Goal: Information Seeking & Learning: Learn about a topic

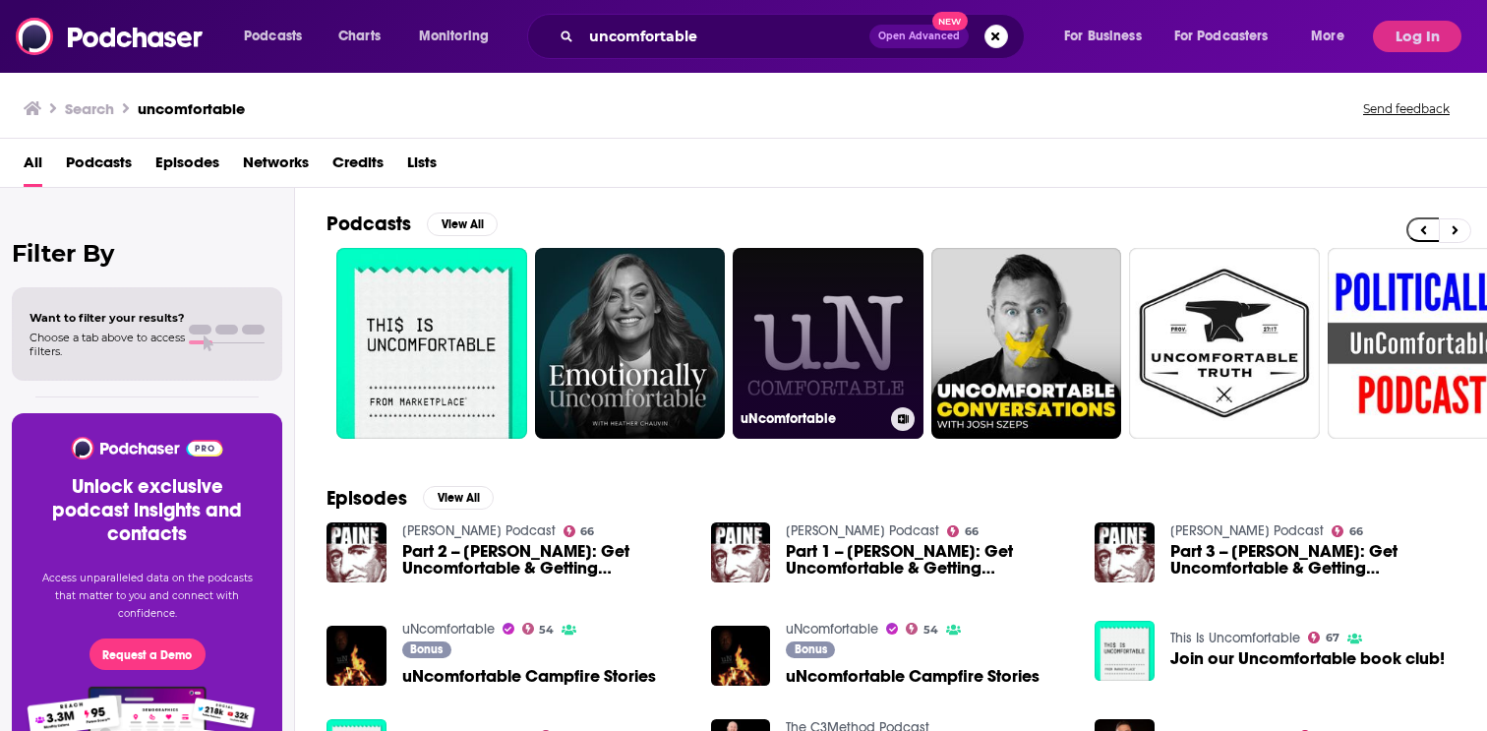
scroll to position [0, 4]
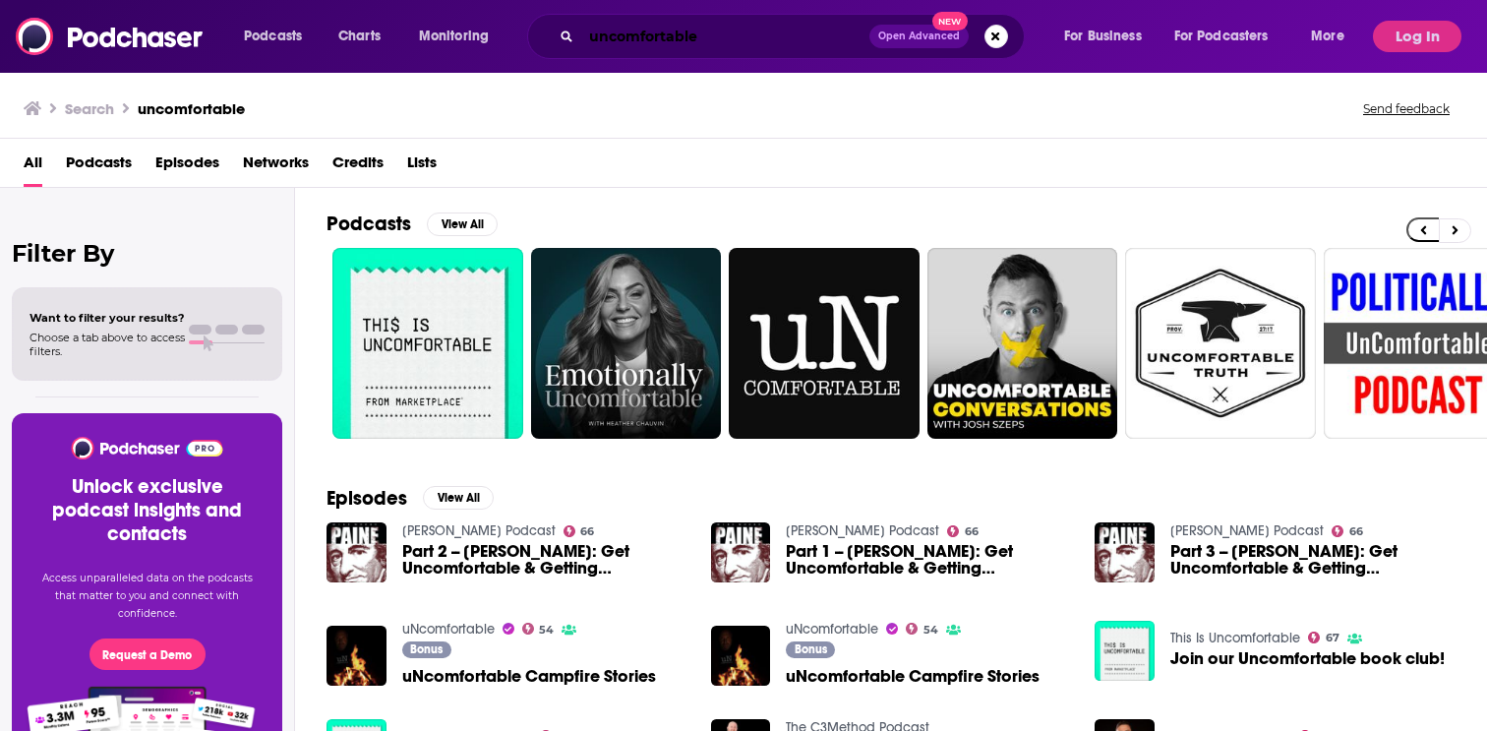
click at [790, 29] on input "uncomfortable" at bounding box center [725, 36] width 288 height 31
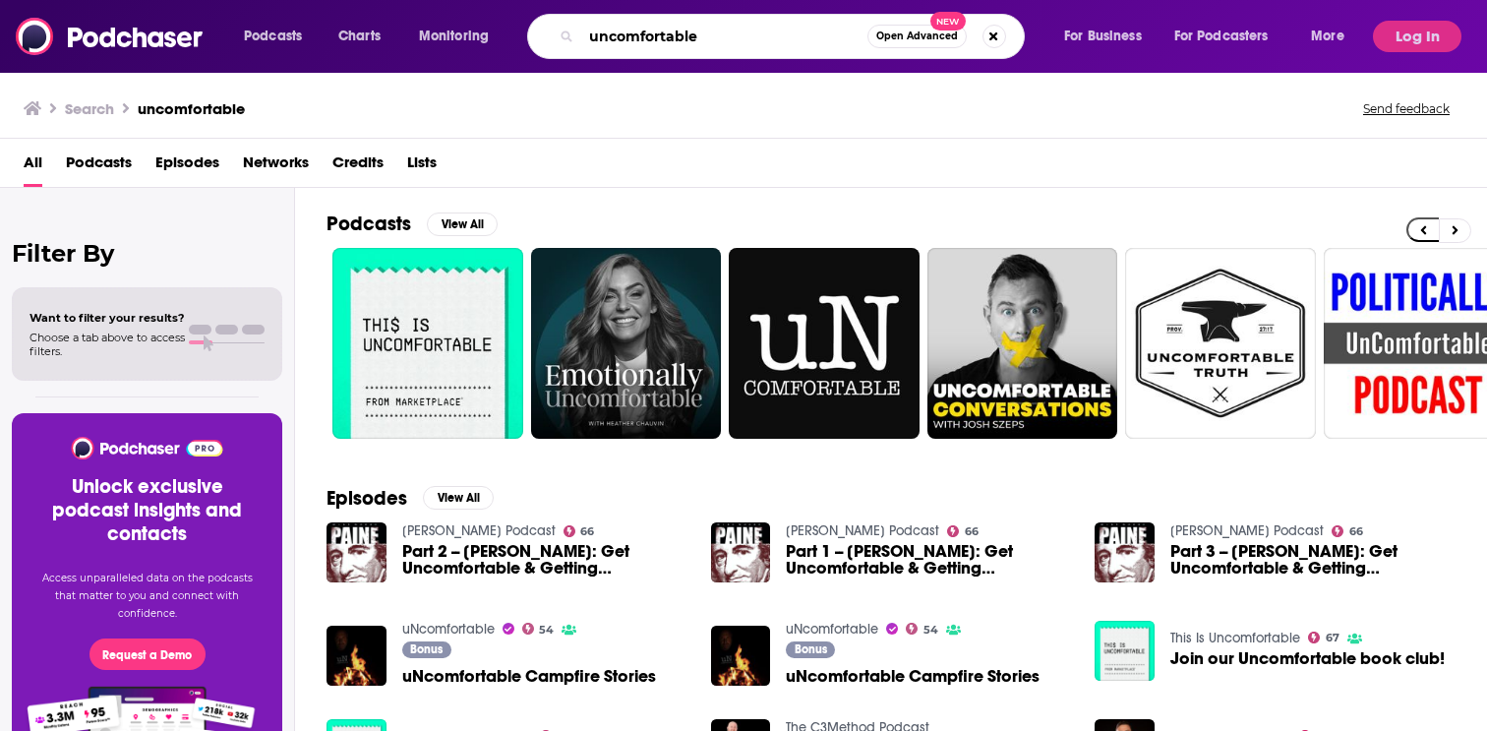
click at [790, 29] on input "uncomfortable" at bounding box center [724, 36] width 286 height 31
click at [681, 27] on input "uncomfortable" at bounding box center [724, 36] width 286 height 31
paste input "[PERSON_NAME]"
type input "[PERSON_NAME]"
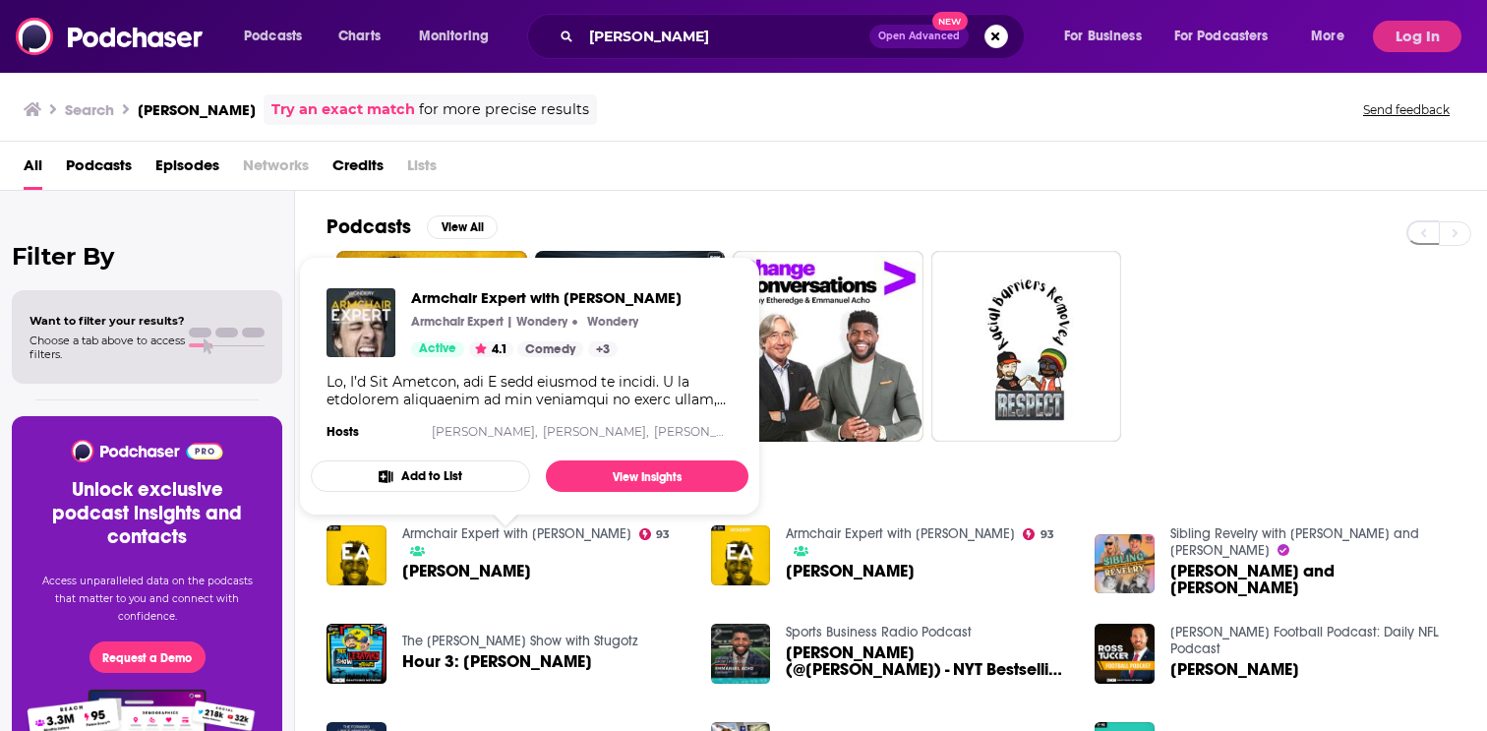
click at [493, 542] on link "Armchair Expert with [PERSON_NAME]" at bounding box center [516, 533] width 229 height 17
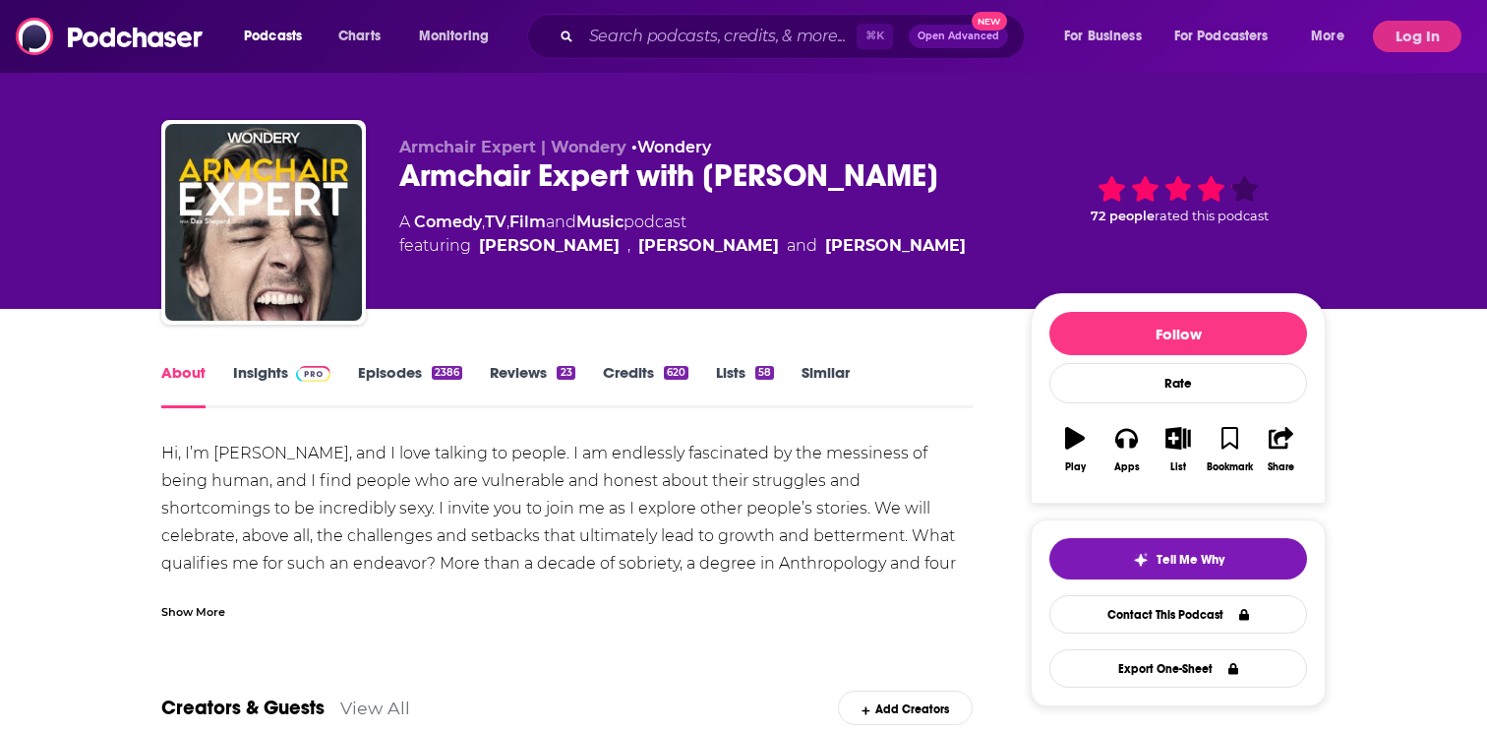
scroll to position [31, 0]
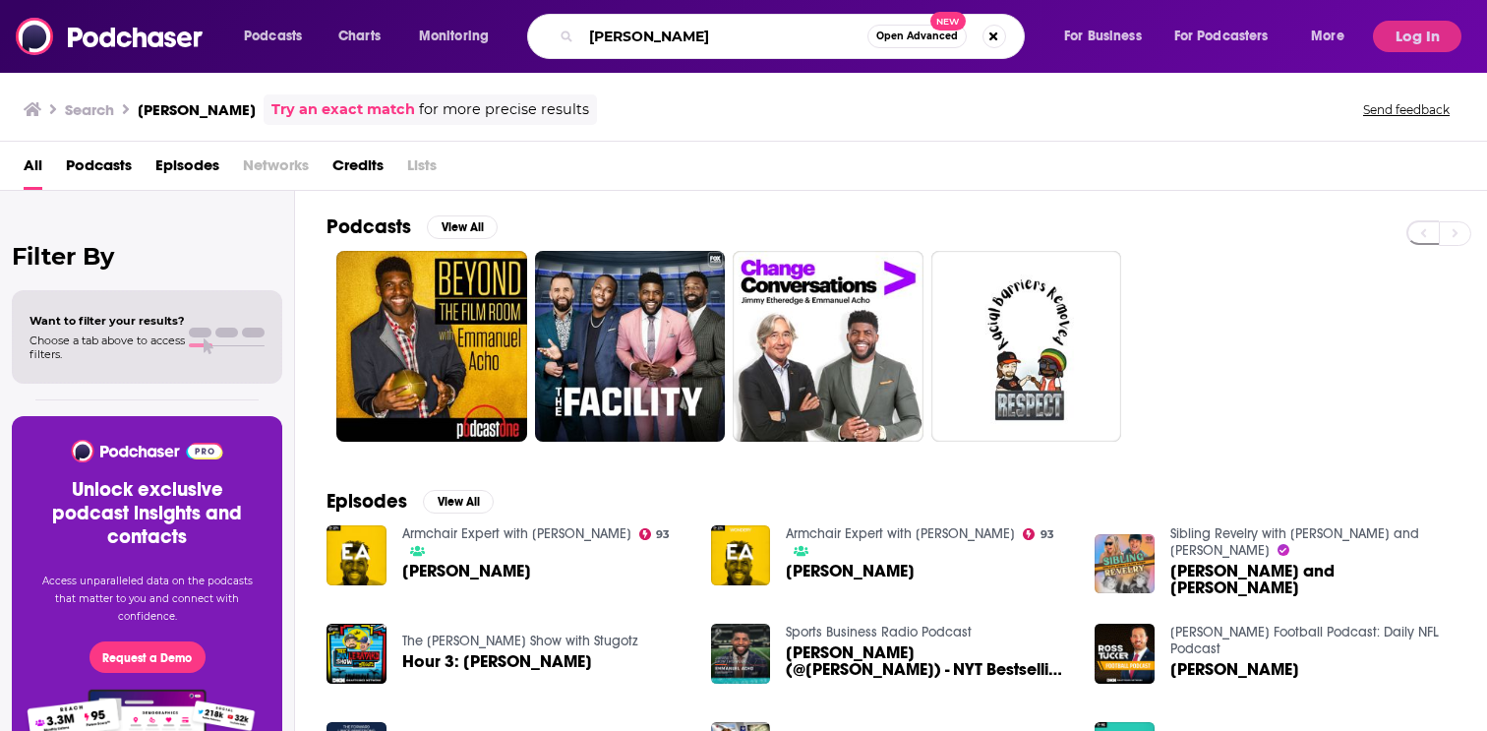
click at [741, 39] on input "[PERSON_NAME]" at bounding box center [724, 36] width 286 height 31
paste input "Uncomfortable Conversations with"
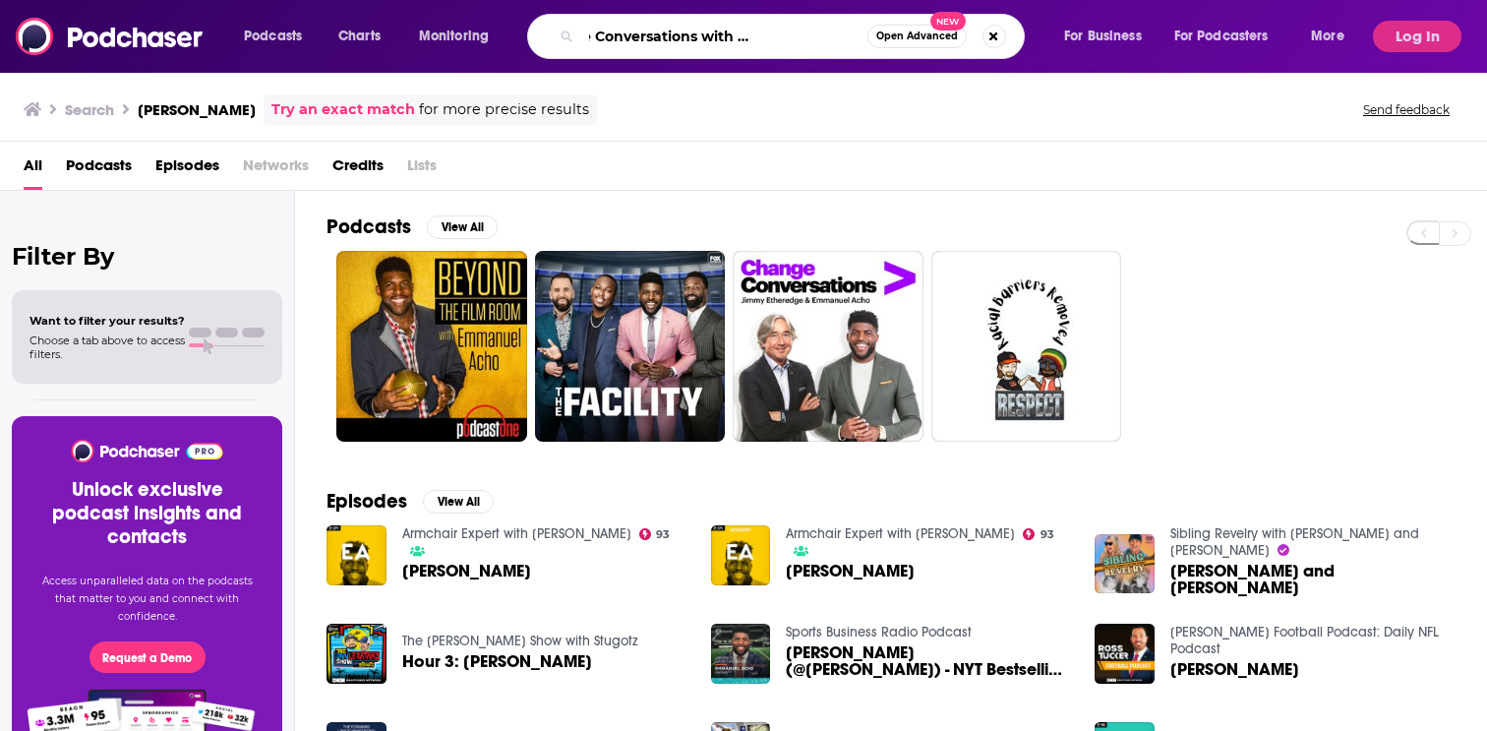
type input "Uncomfortable Conversations with [PERSON_NAME]"
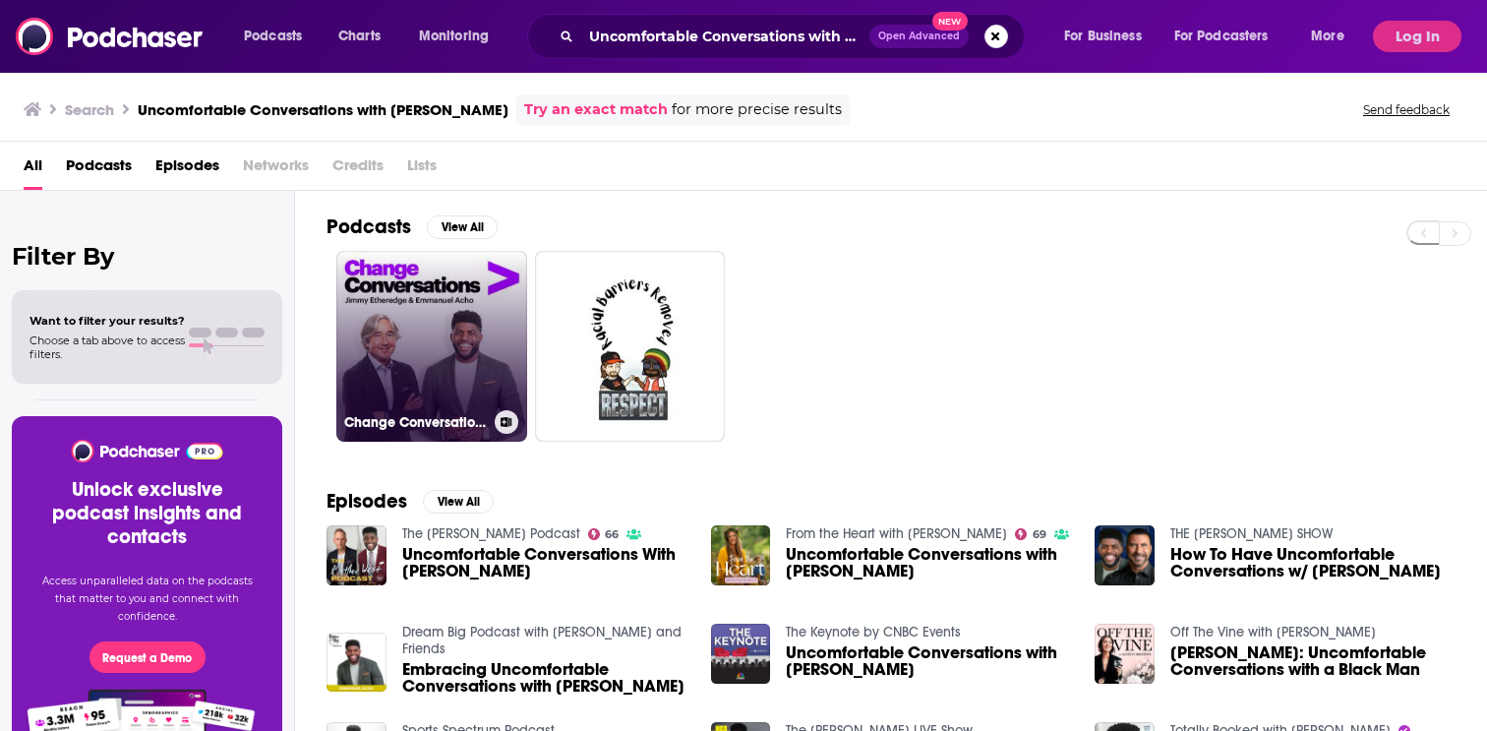
click at [481, 294] on link "Change Conversations" at bounding box center [431, 346] width 191 height 191
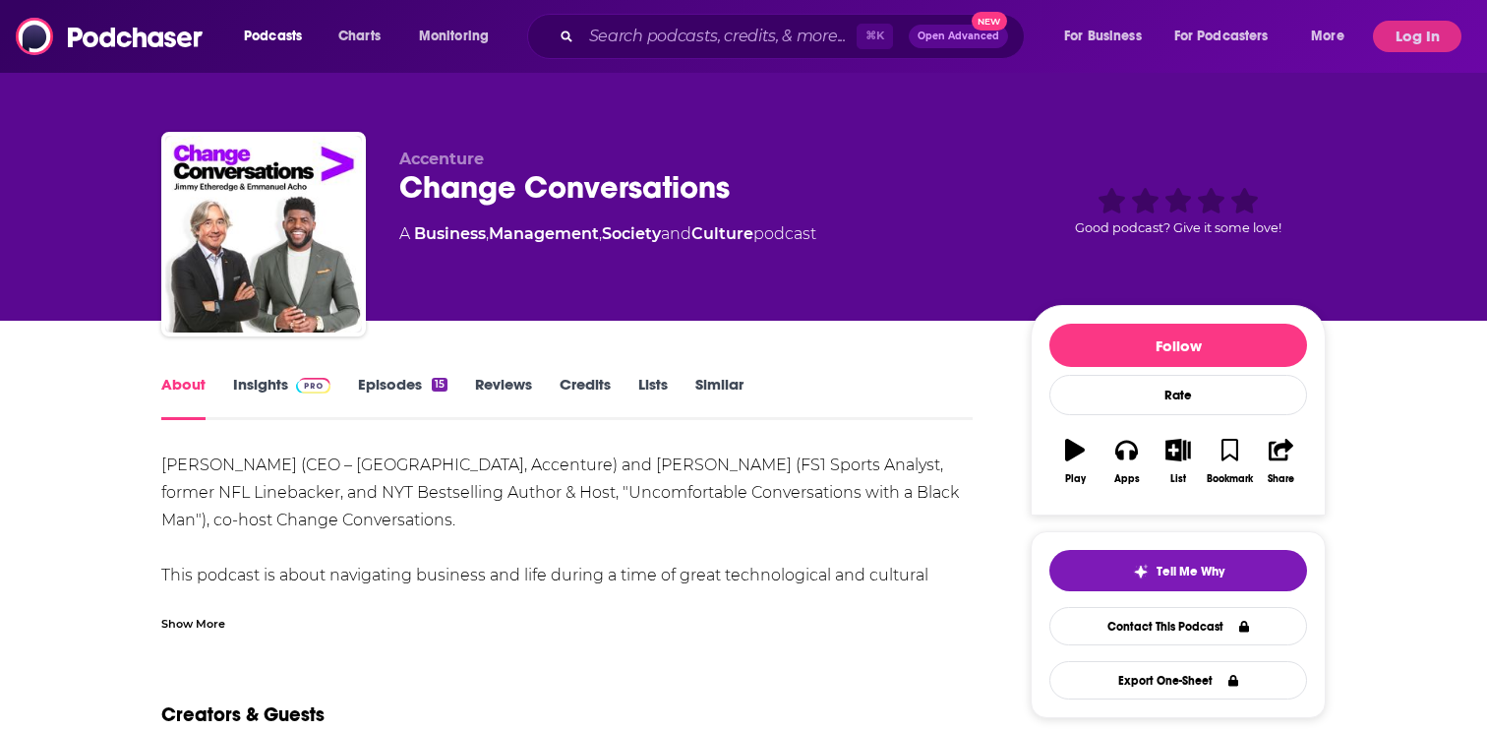
click at [312, 382] on img at bounding box center [313, 386] width 34 height 16
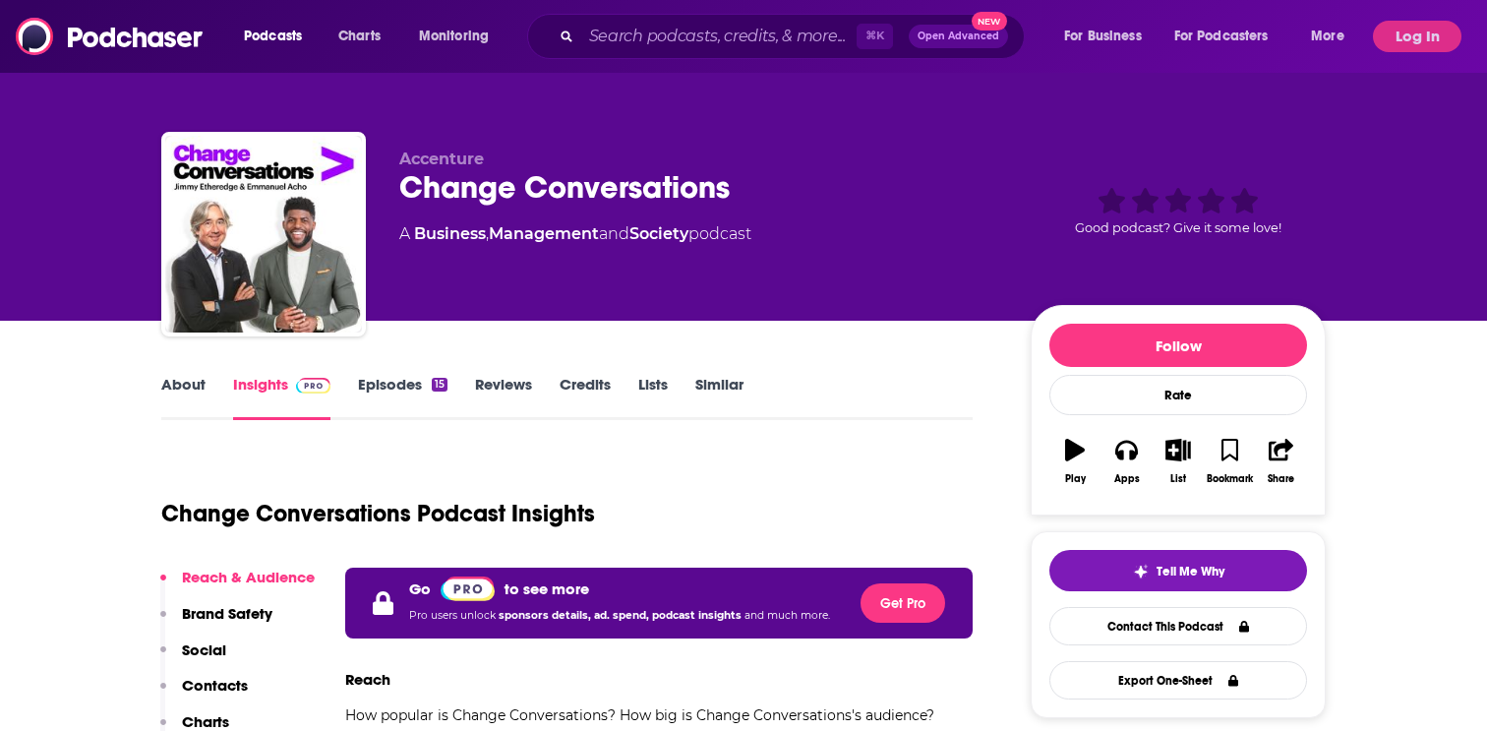
click at [425, 382] on link "Episodes 15" at bounding box center [402, 397] width 89 height 45
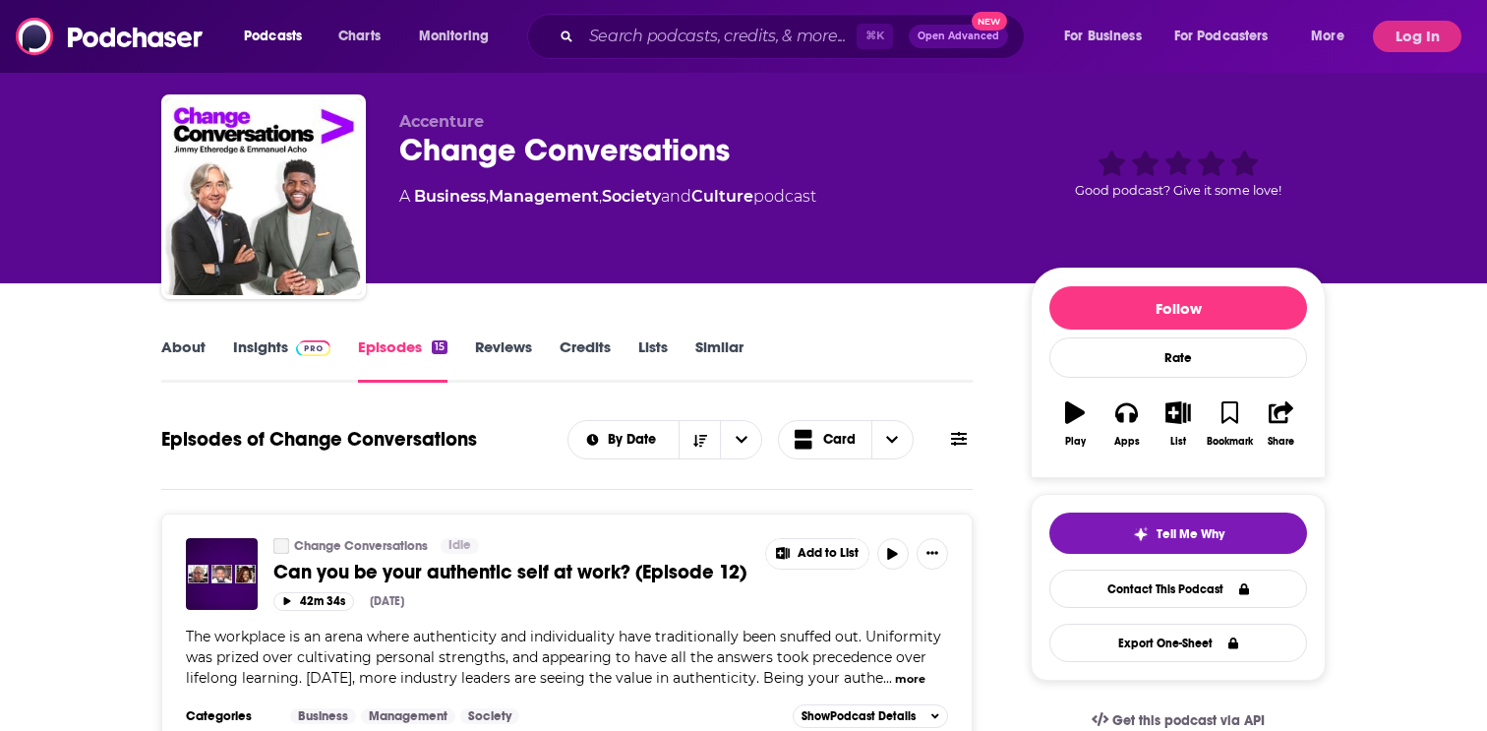
scroll to position [39, 0]
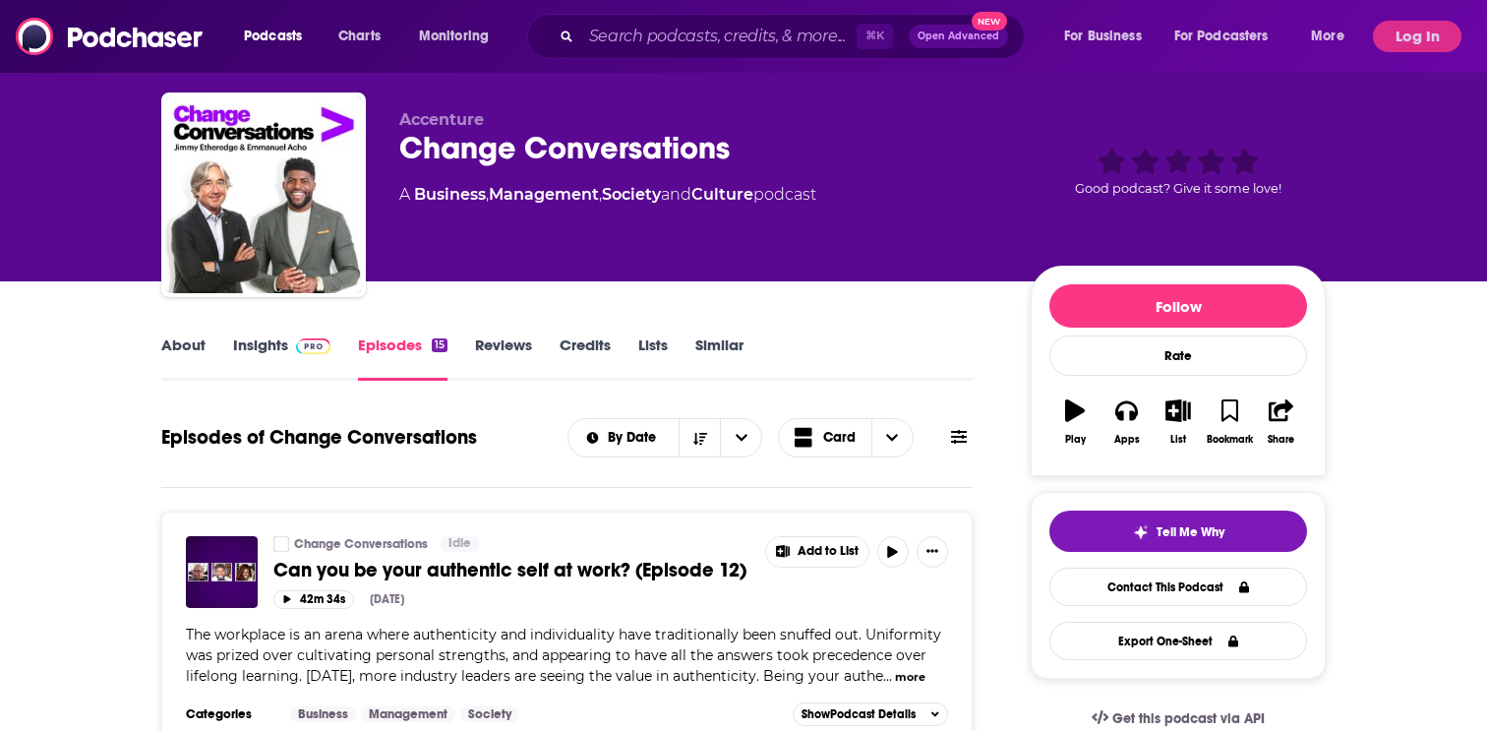
click at [332, 435] on h1 "Episodes of Change Conversations" at bounding box center [319, 437] width 316 height 25
click at [333, 348] on div "Insights" at bounding box center [295, 357] width 125 height 45
click at [324, 339] on img at bounding box center [313, 346] width 34 height 16
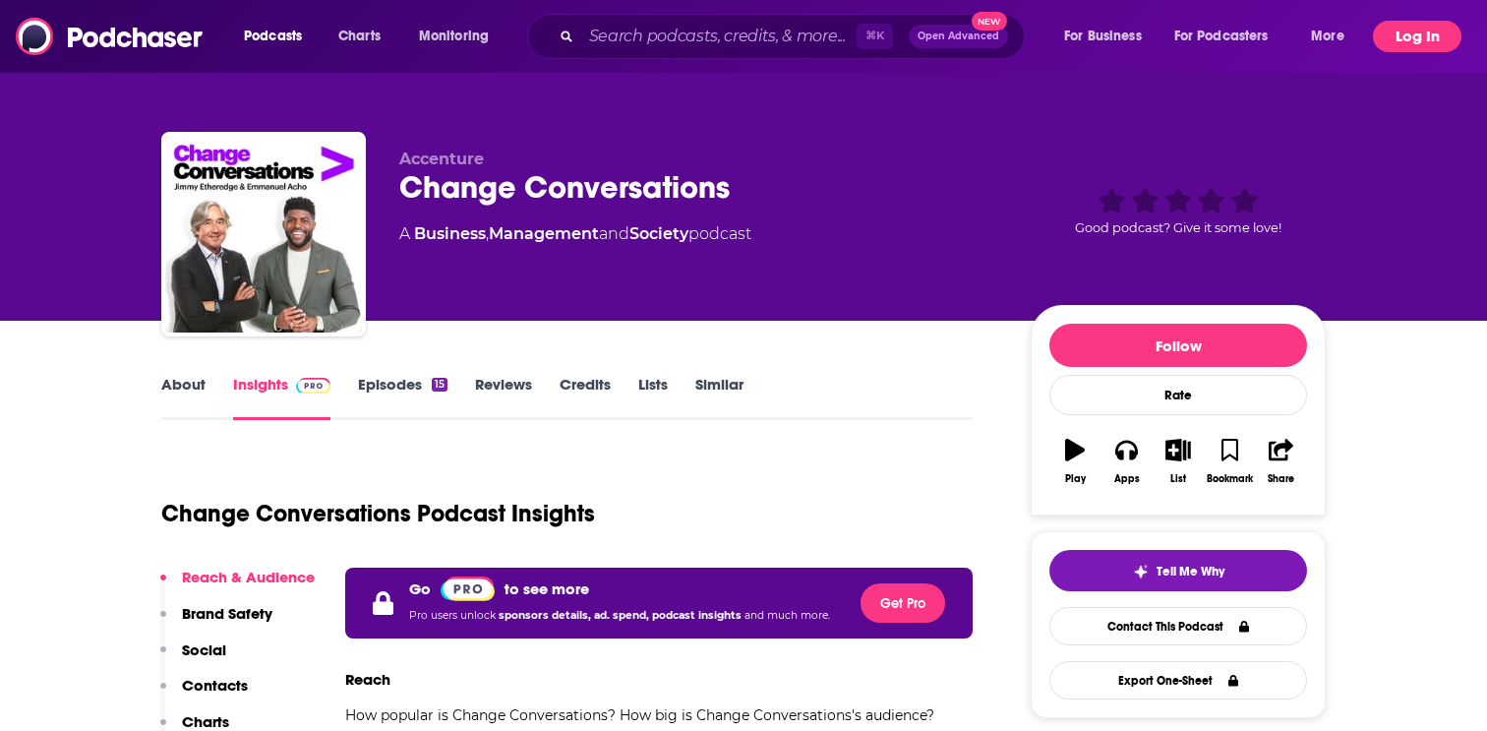
click at [1421, 30] on button "Log In" at bounding box center [1417, 36] width 89 height 31
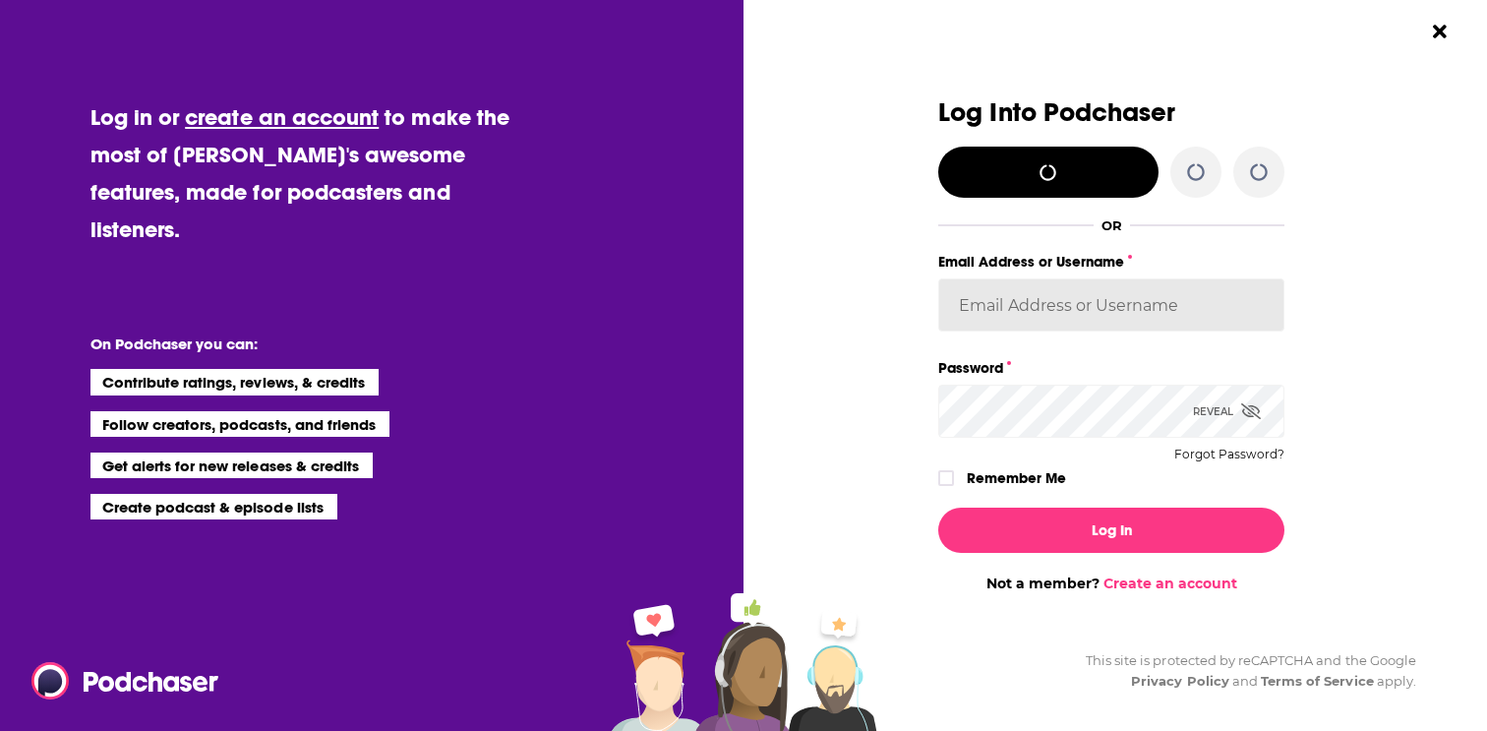
click at [1094, 313] on input "Email Address or Username" at bounding box center [1111, 304] width 346 height 53
type input "[EMAIL_ADDRESS][PERSON_NAME][DOMAIN_NAME]"
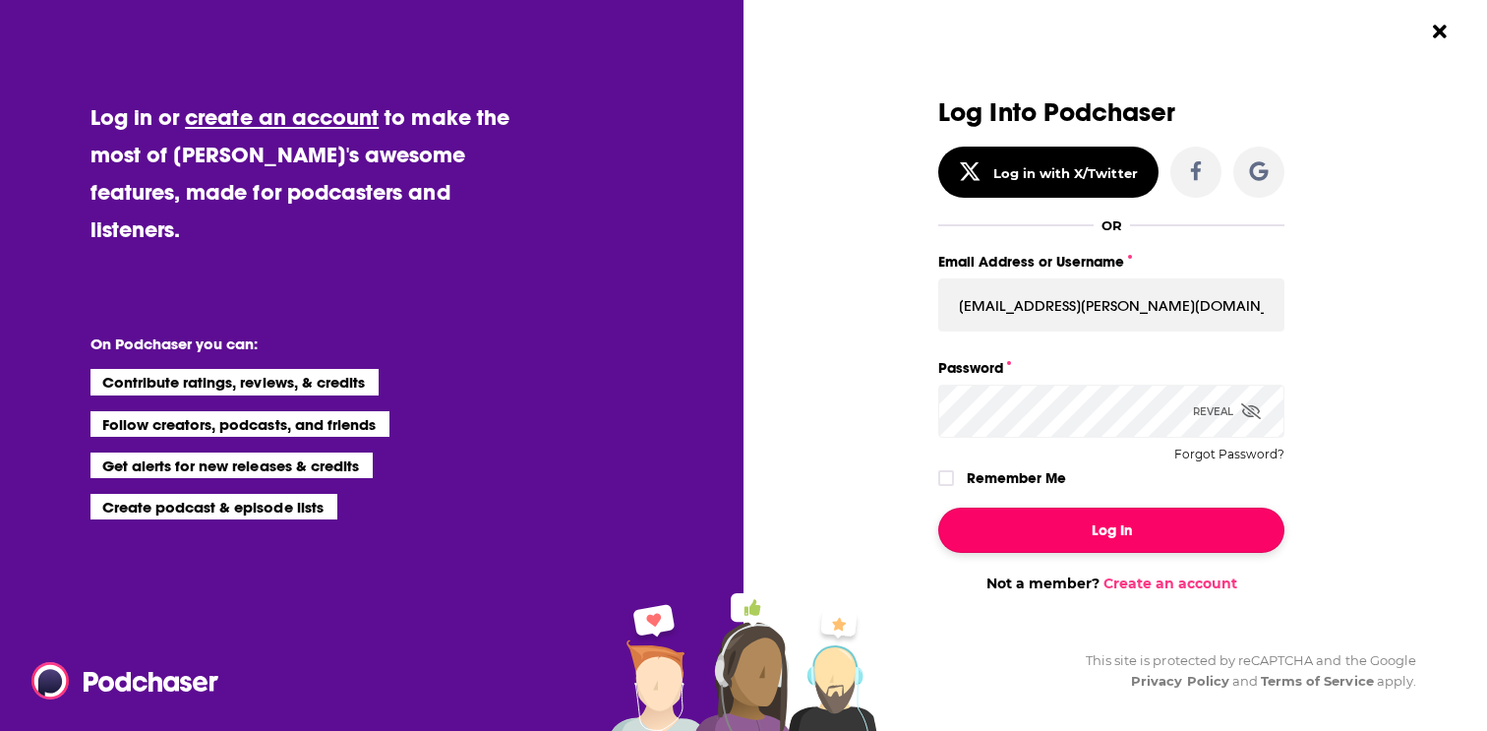
click at [1057, 507] on button "Log In" at bounding box center [1111, 529] width 346 height 45
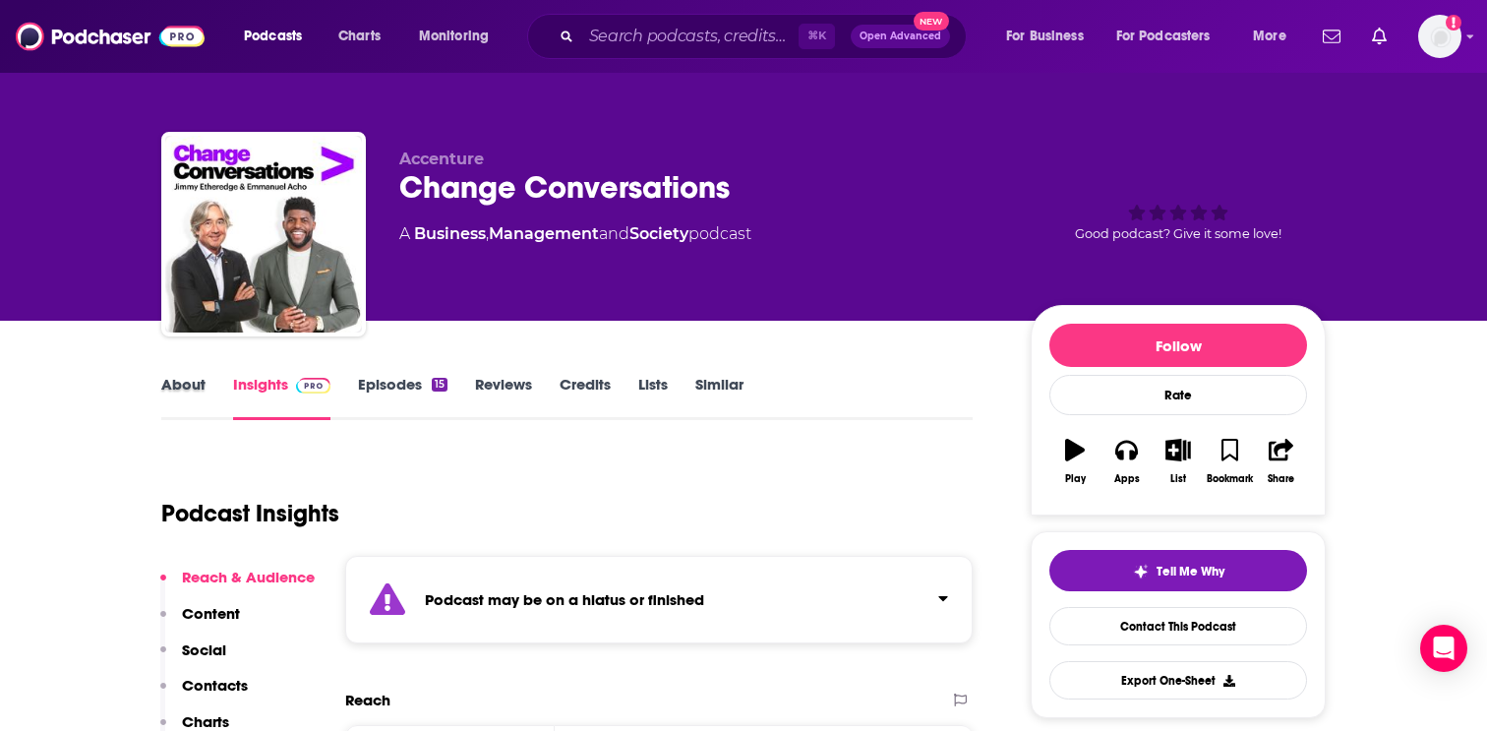
click at [207, 397] on div "About" at bounding box center [197, 397] width 72 height 45
click at [186, 400] on link "About" at bounding box center [183, 397] width 44 height 45
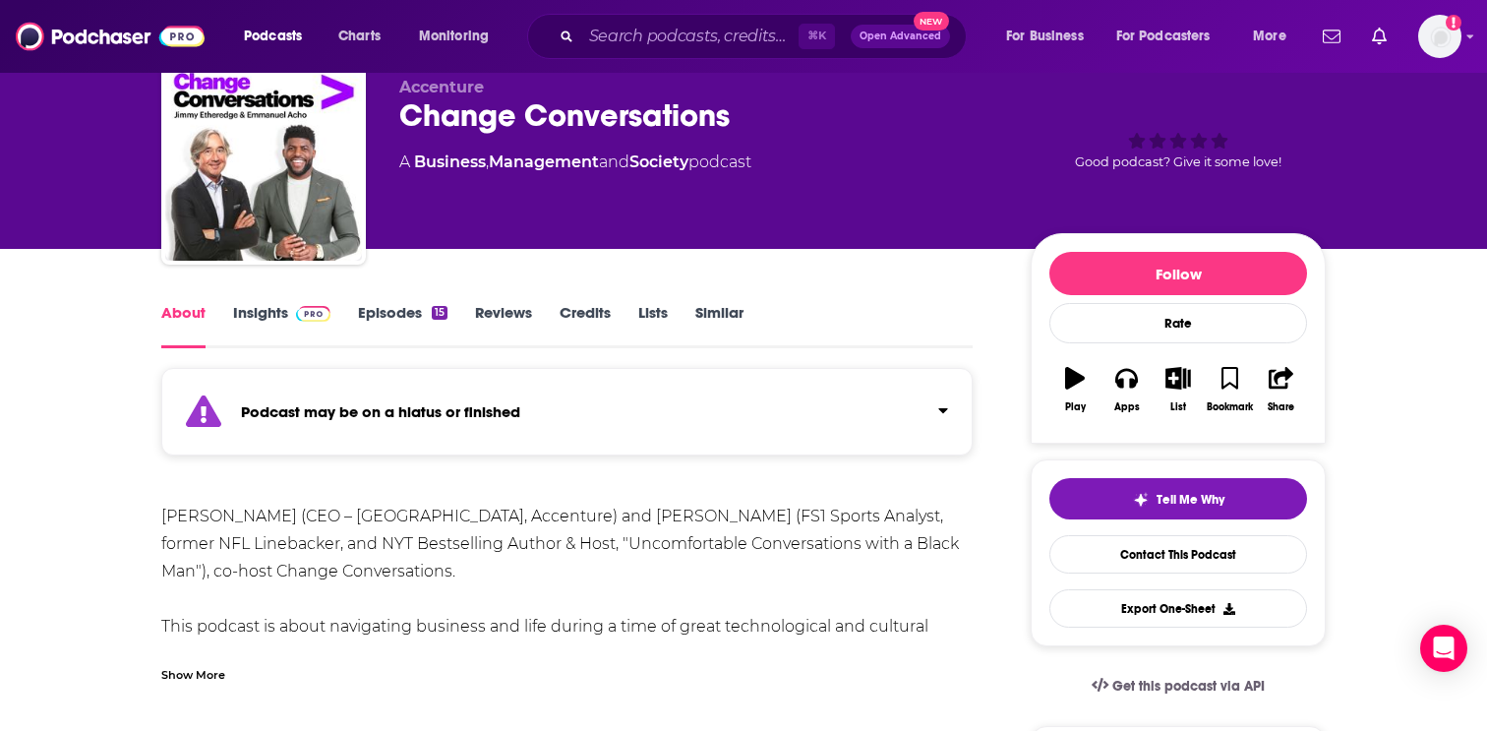
scroll to position [89, 0]
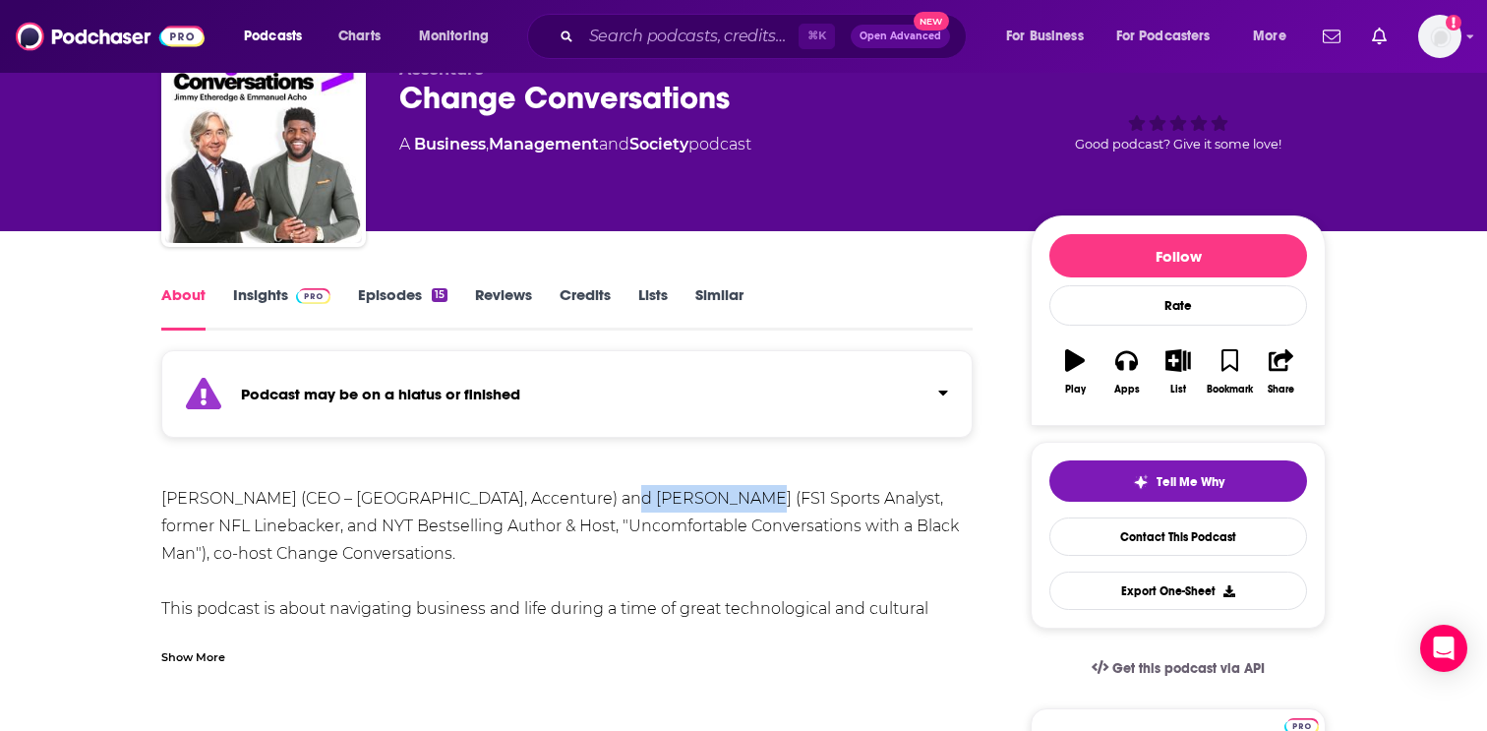
drag, startPoint x: 609, startPoint y: 499, endPoint x: 742, endPoint y: 504, distance: 133.9
click at [742, 504] on div "[PERSON_NAME] (CEO – [GEOGRAPHIC_DATA], Accenture) and [PERSON_NAME] (FS1 Sport…" at bounding box center [566, 719] width 811 height 468
copy div "[PERSON_NAME]"
